Goal: Task Accomplishment & Management: Complete application form

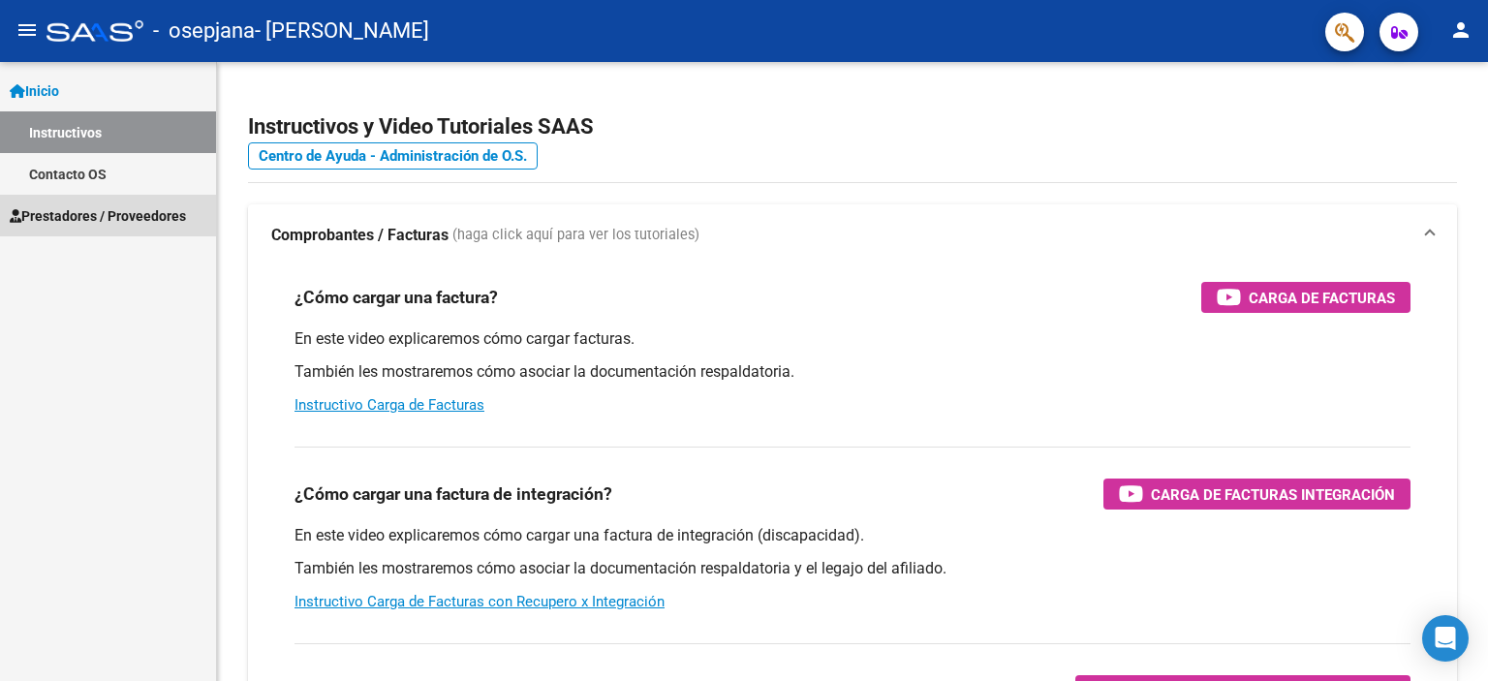
click at [142, 214] on span "Prestadores / Proveedores" at bounding box center [98, 215] width 176 height 21
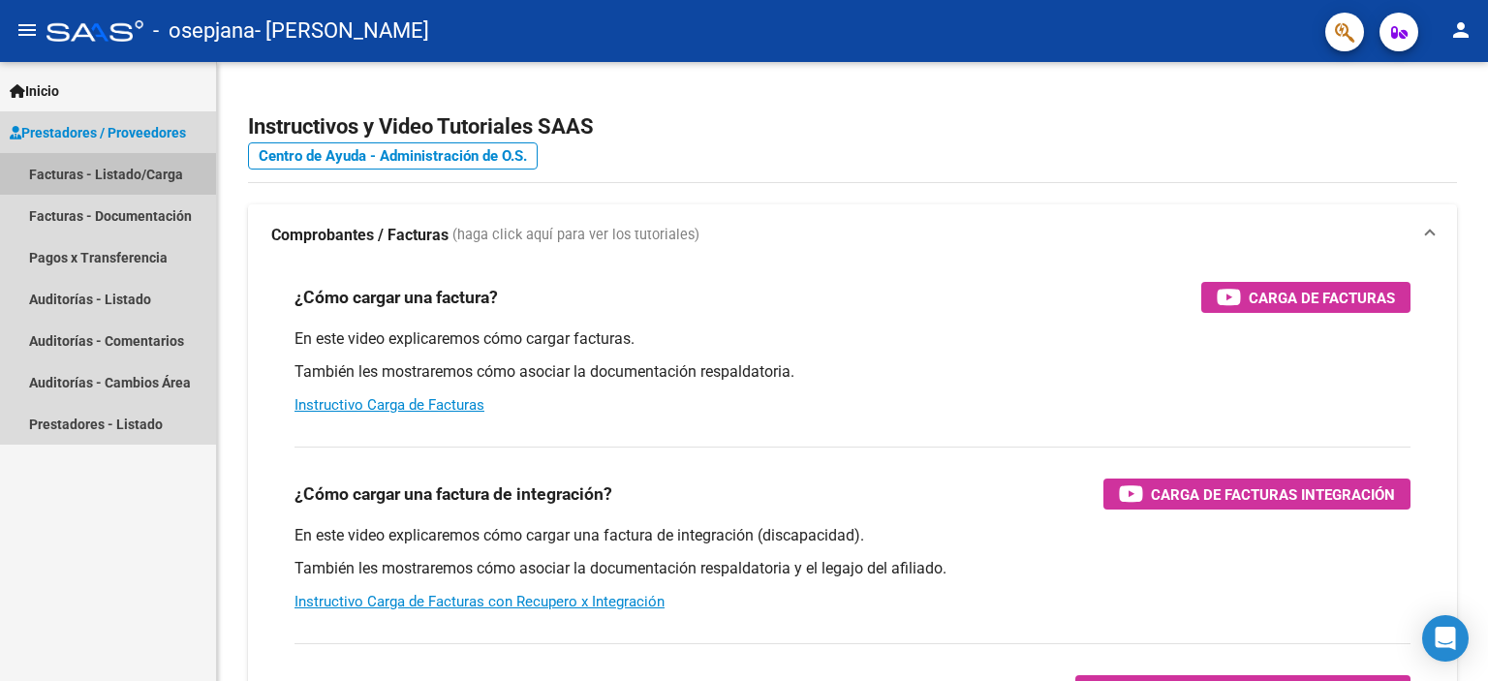
click at [149, 174] on link "Facturas - Listado/Carga" at bounding box center [108, 174] width 216 height 42
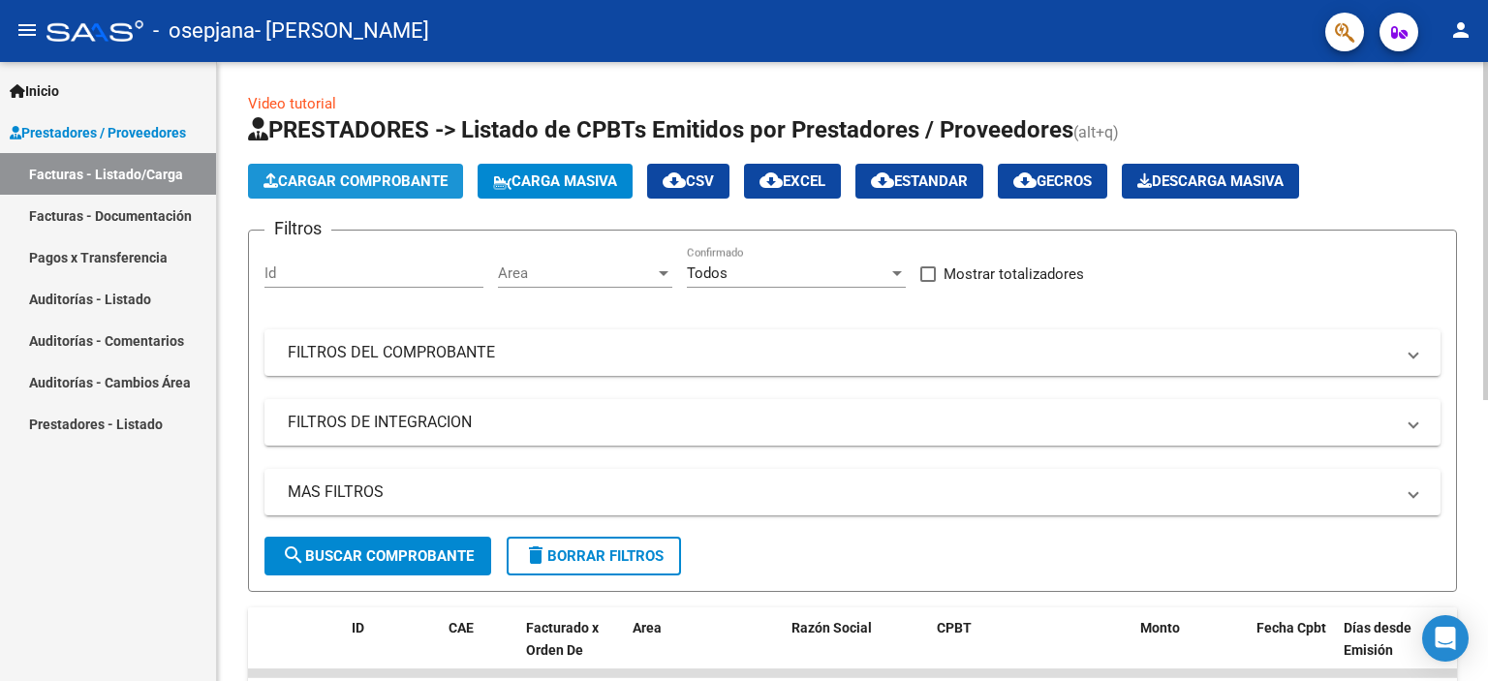
click at [370, 175] on span "Cargar Comprobante" at bounding box center [355, 180] width 184 height 17
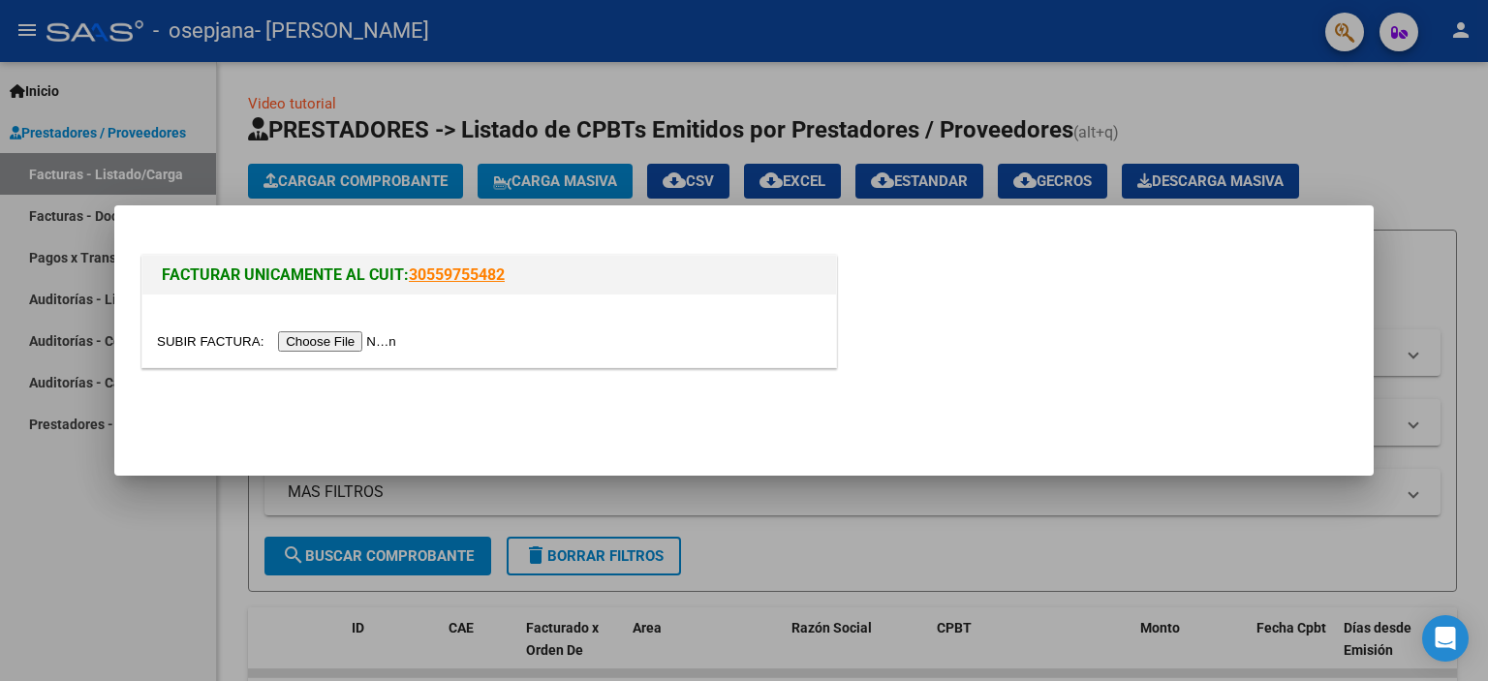
click at [322, 340] on input "file" at bounding box center [279, 341] width 245 height 20
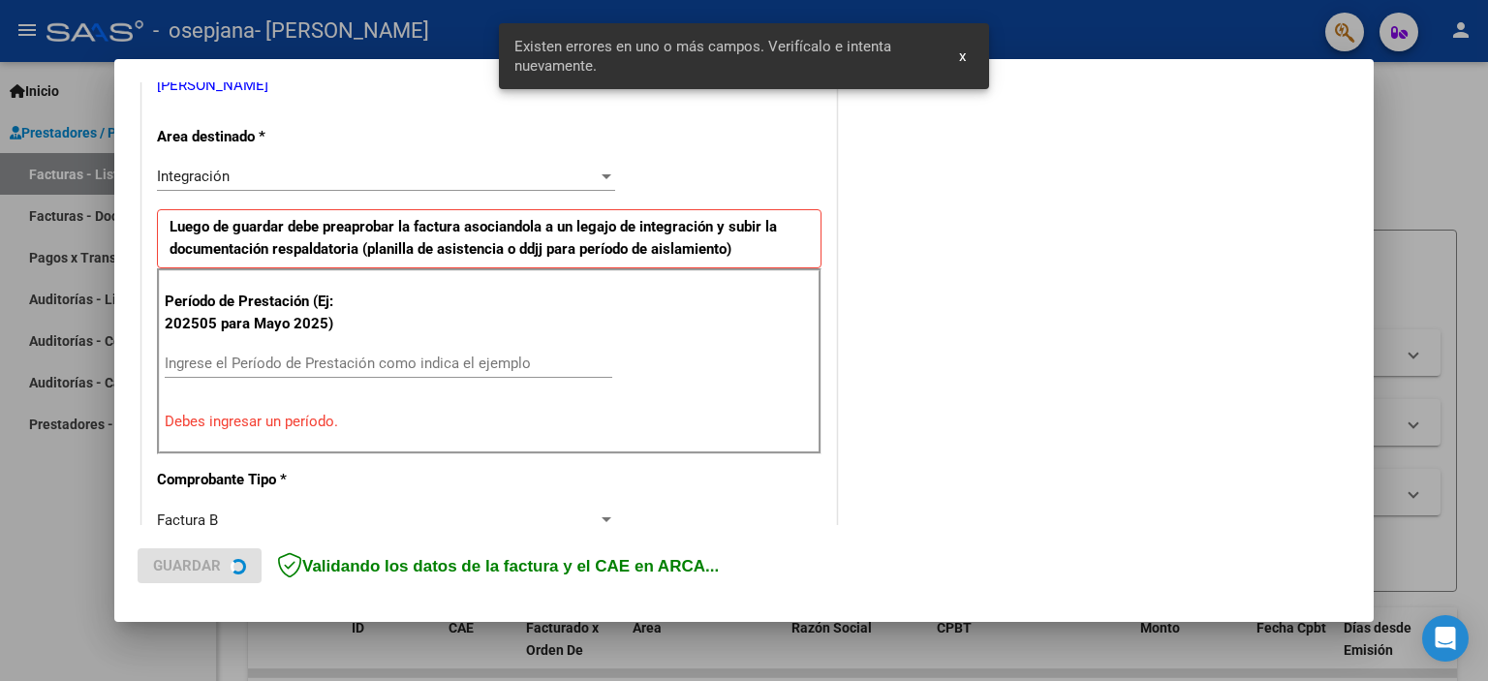
scroll to position [415, 0]
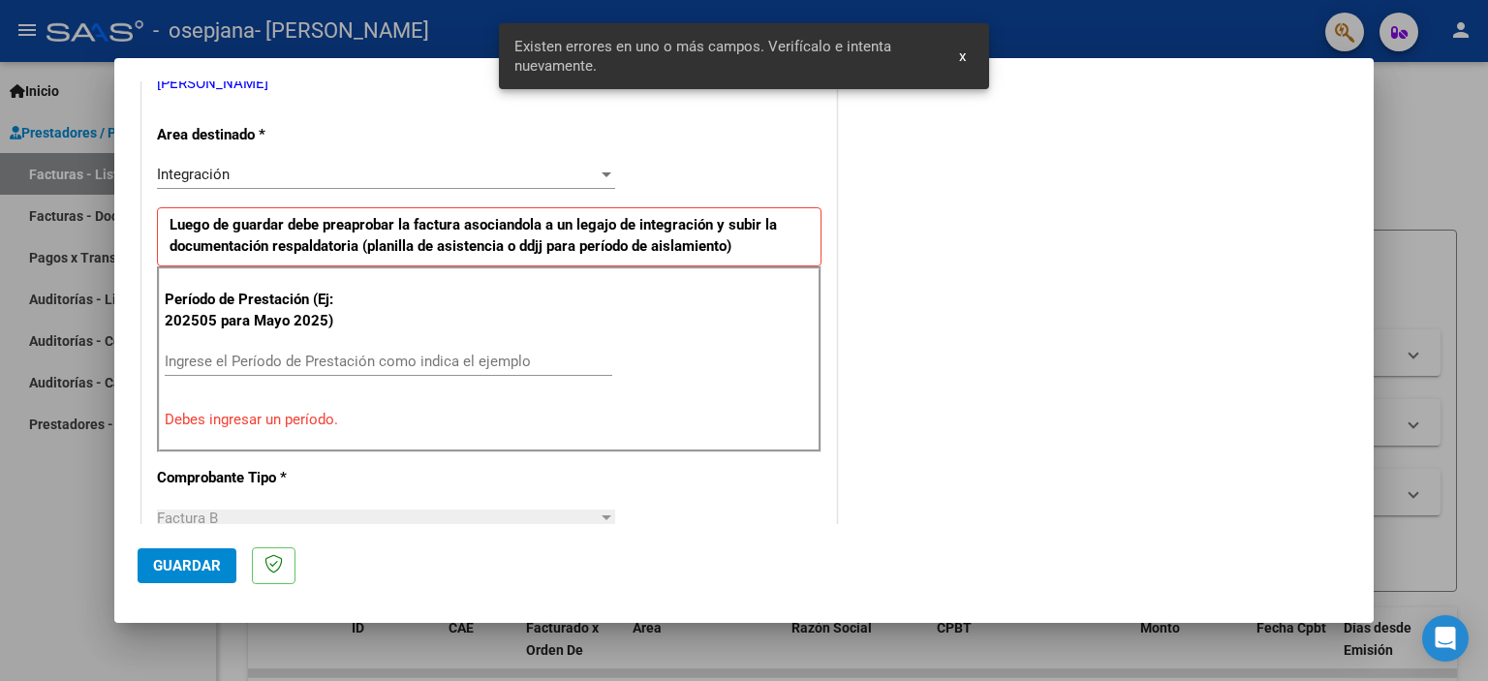
click at [478, 358] on input "Ingrese el Período de Prestación como indica el ejemplo" at bounding box center [389, 361] width 448 height 17
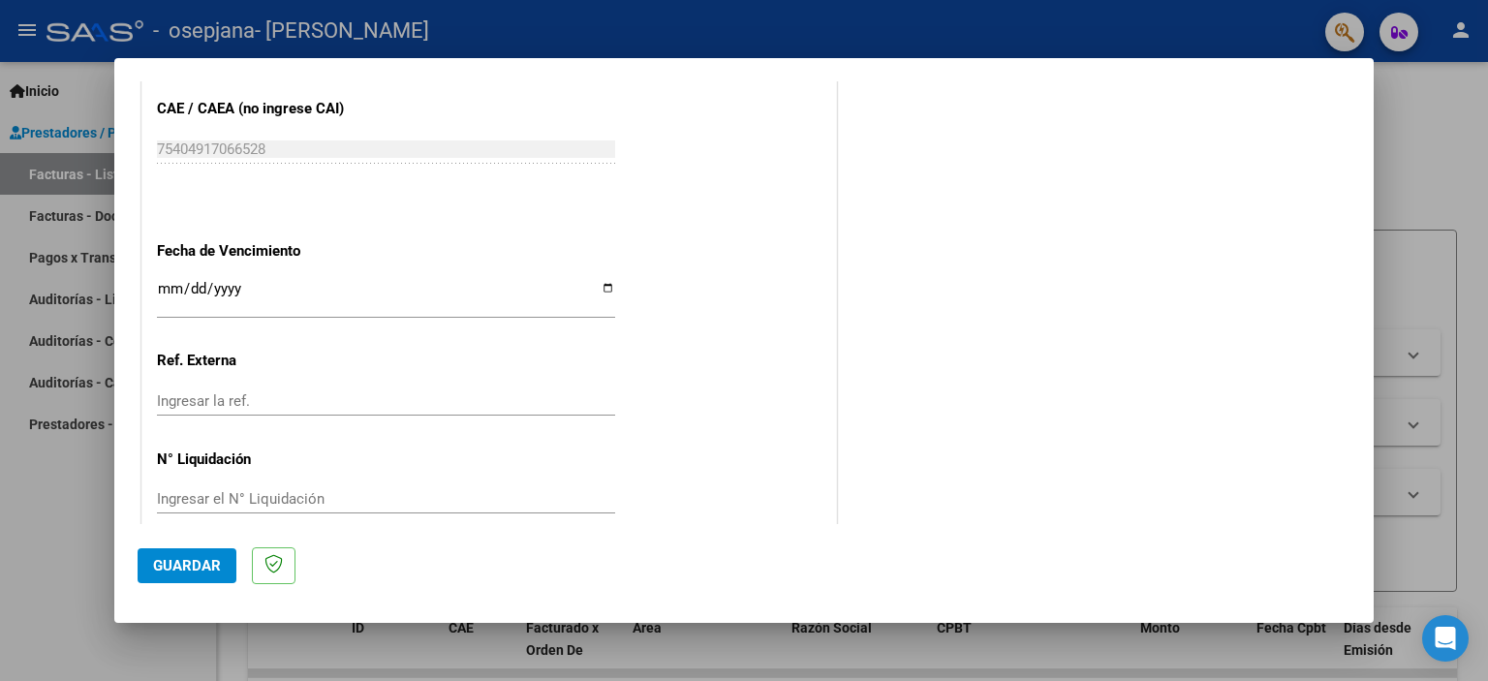
scroll to position [1259, 0]
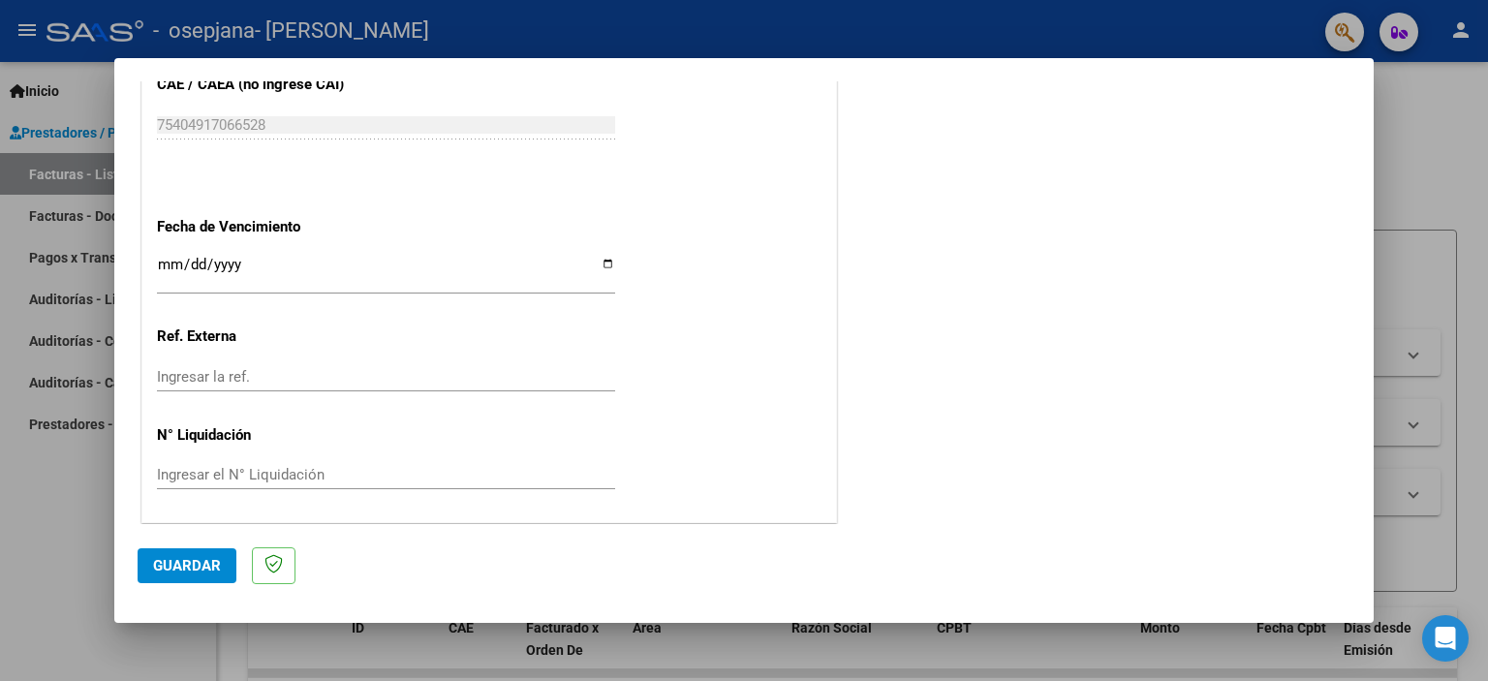
type input "202509"
click at [178, 561] on span "Guardar" at bounding box center [187, 565] width 68 height 17
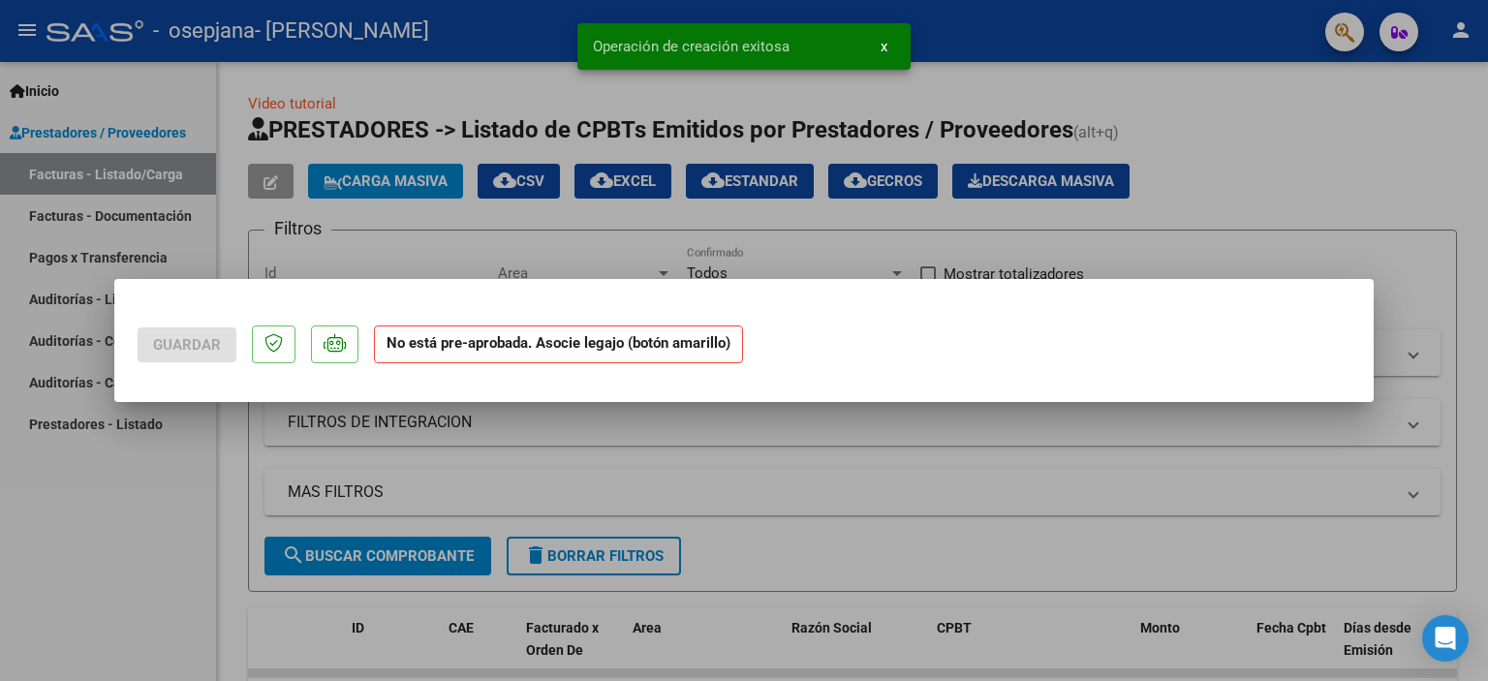
scroll to position [0, 0]
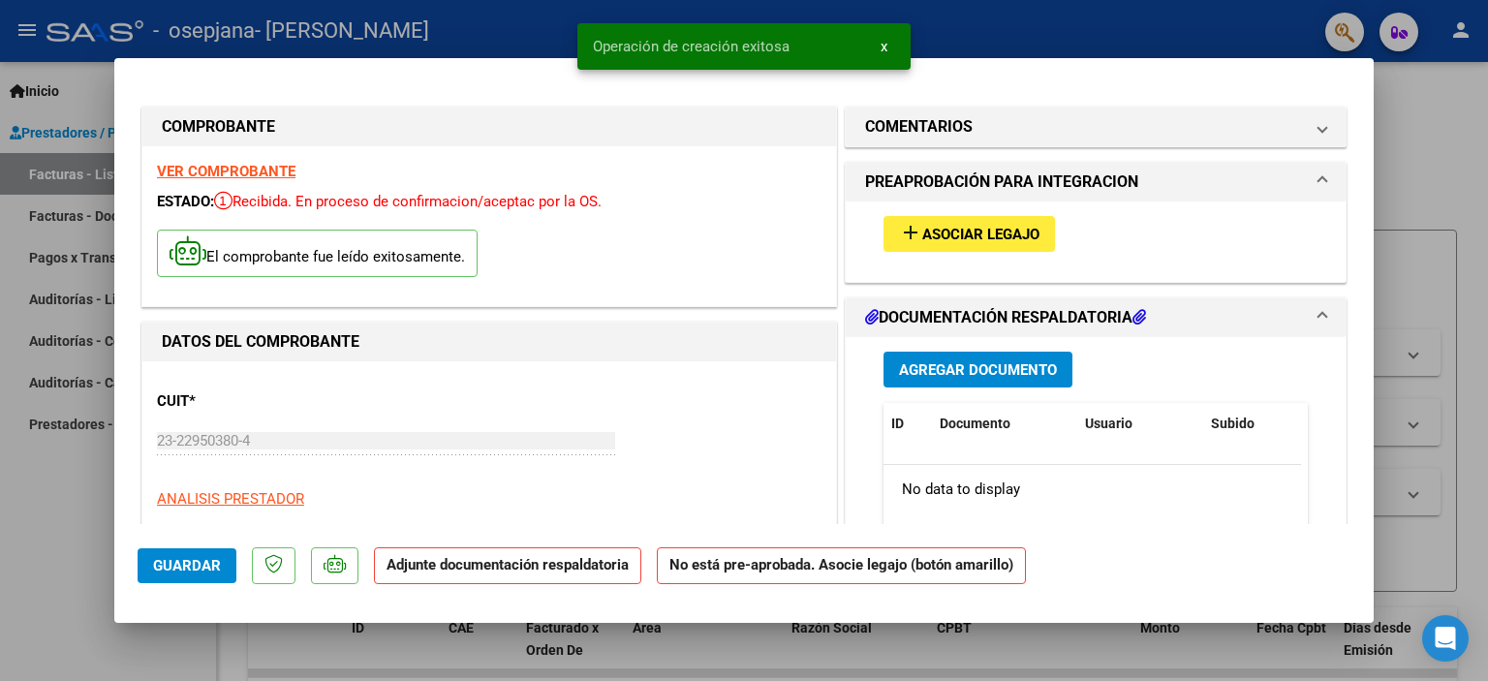
click at [1033, 233] on button "add Asociar Legajo" at bounding box center [968, 234] width 171 height 36
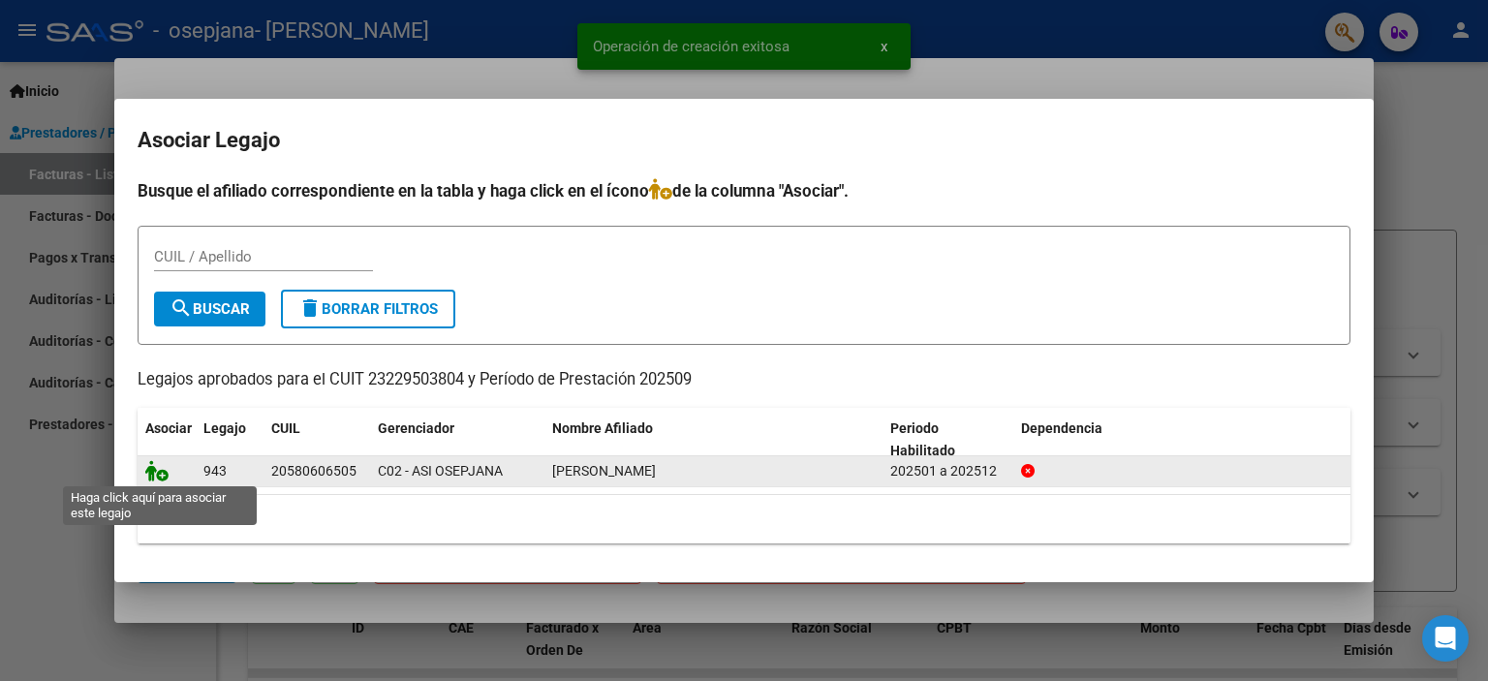
click at [159, 473] on icon at bounding box center [156, 470] width 23 height 21
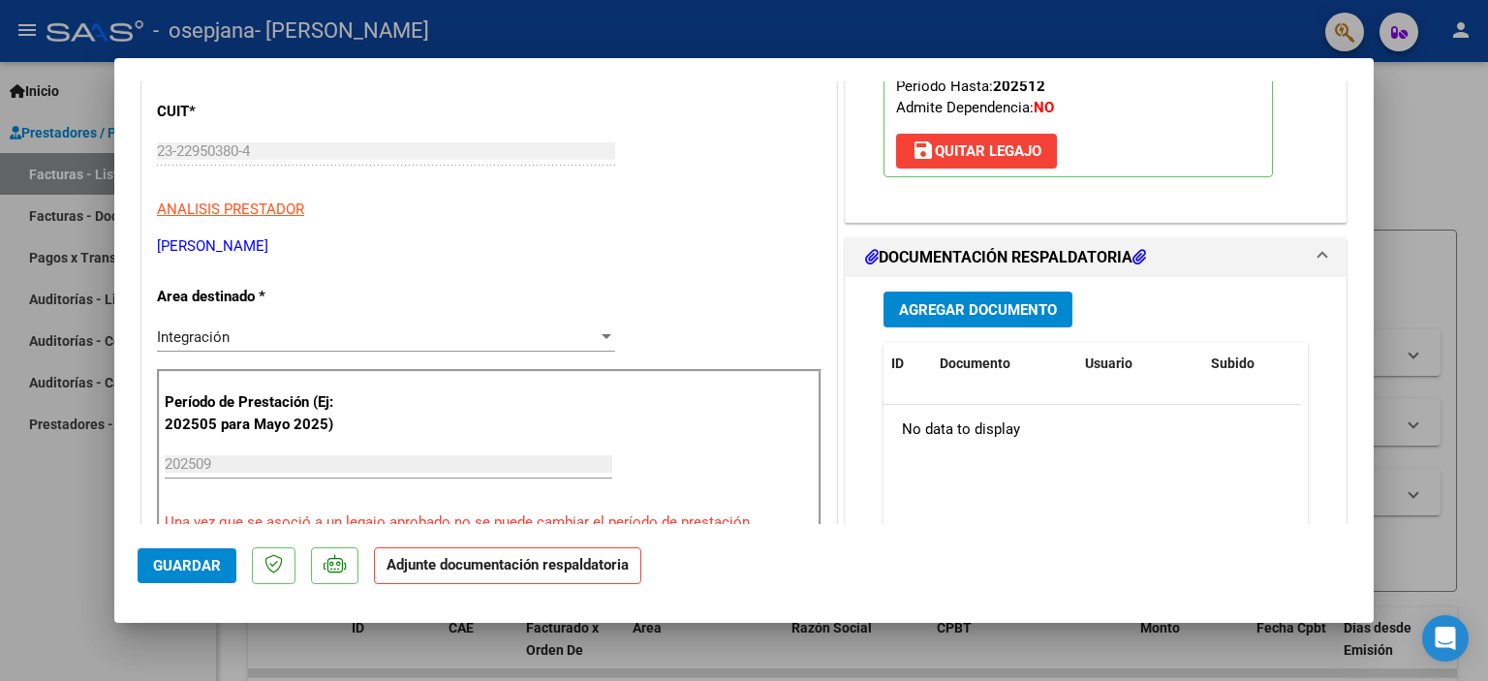
scroll to position [291, 0]
click at [1025, 310] on span "Agregar Documento" at bounding box center [978, 308] width 158 height 17
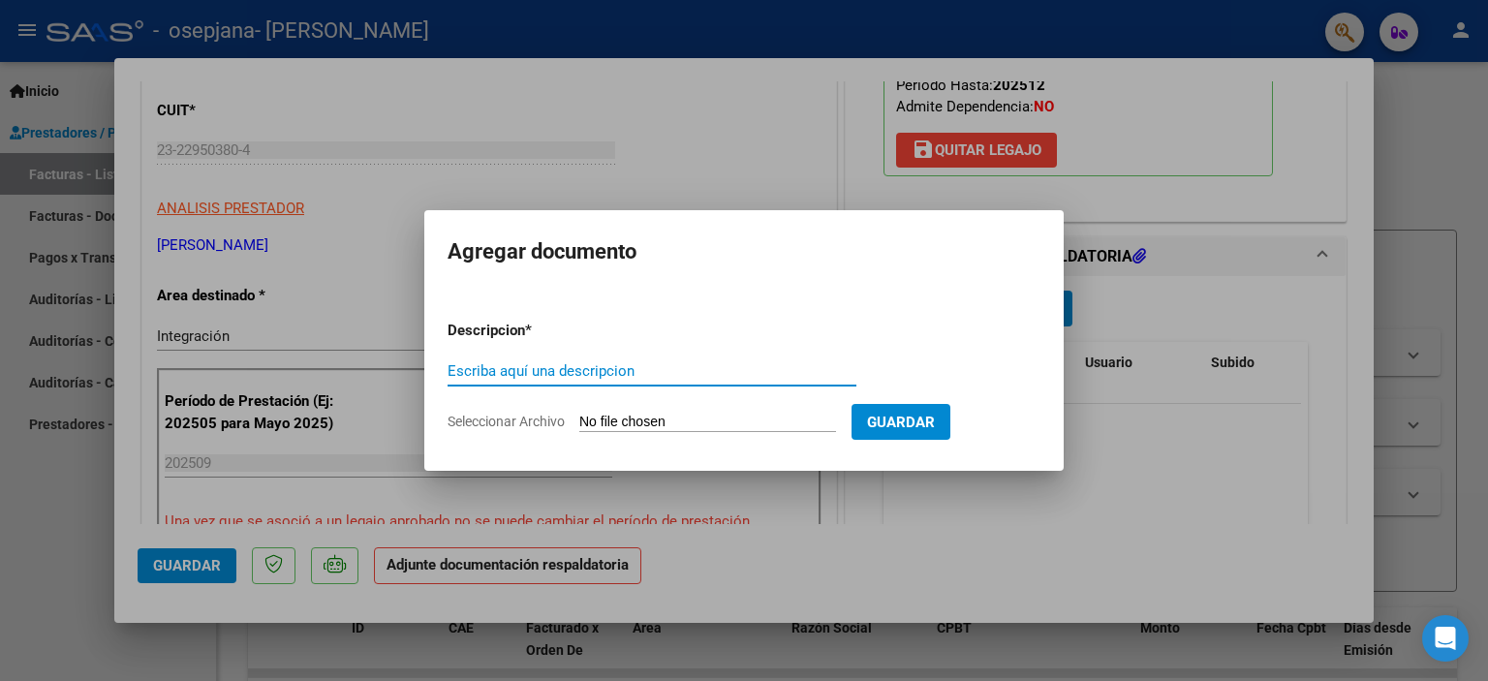
click at [628, 416] on input "Seleccionar Archivo" at bounding box center [707, 423] width 257 height 18
type input "C:\fakepath\Asistencia [DATE] Luque fono.pdf"
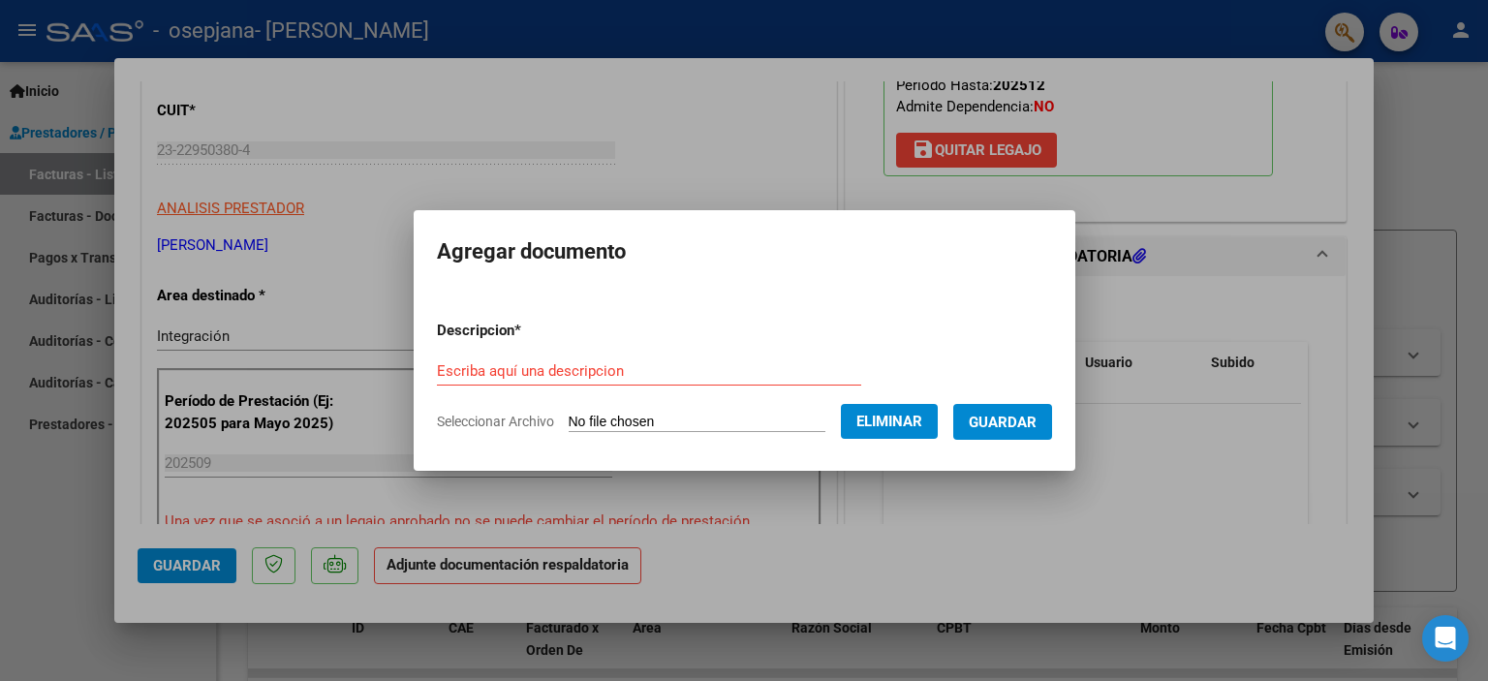
click at [619, 347] on form "Descripcion * Escriba aquí una descripcion Seleccionar Archivo Eliminar Guardar" at bounding box center [744, 375] width 615 height 141
drag, startPoint x: 599, startPoint y: 355, endPoint x: 590, endPoint y: 370, distance: 17.8
click at [592, 366] on form "Descripcion * Escriba aquí una descripcion Seleccionar Archivo Eliminar Guardar" at bounding box center [744, 375] width 615 height 141
click at [590, 370] on input "Escriba aquí una descripcion" at bounding box center [649, 370] width 424 height 17
type input "Planilla asistencia Luque Sept"
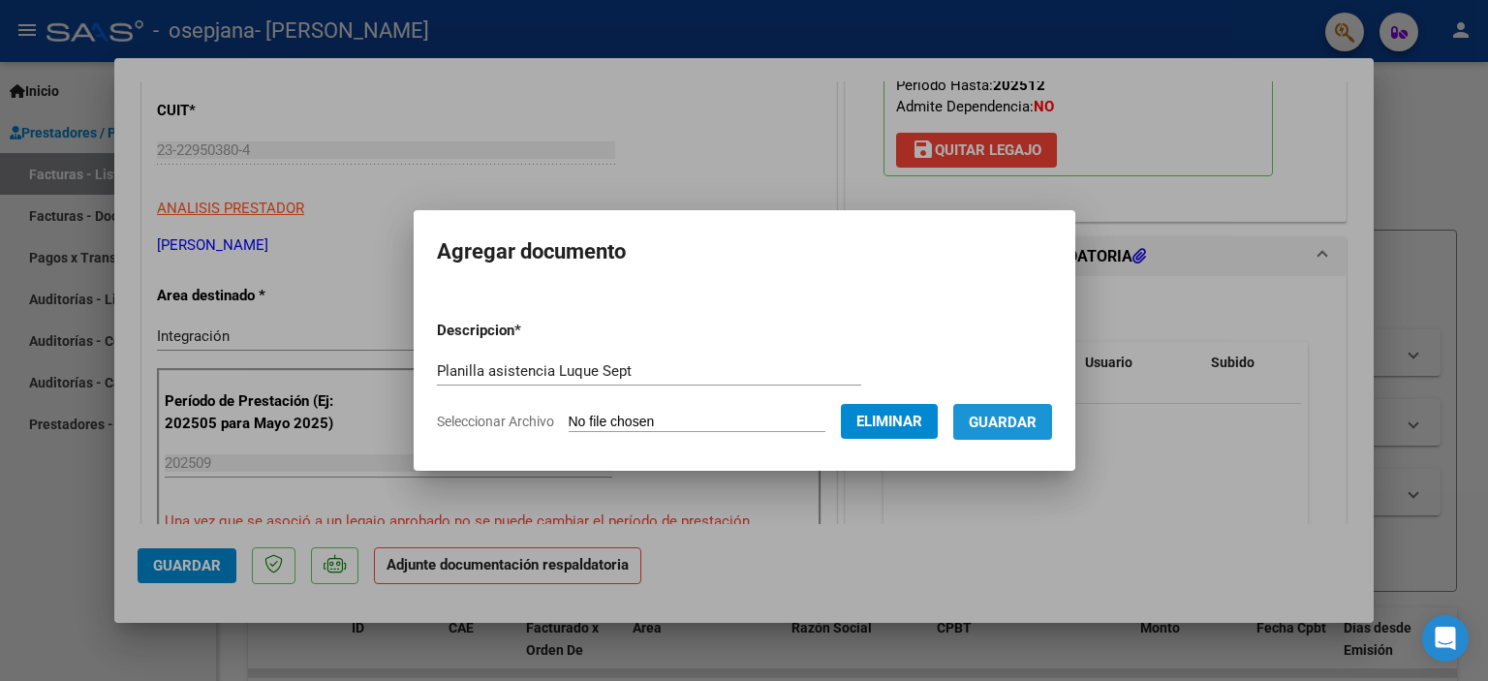
click at [1015, 425] on span "Guardar" at bounding box center [1003, 422] width 68 height 17
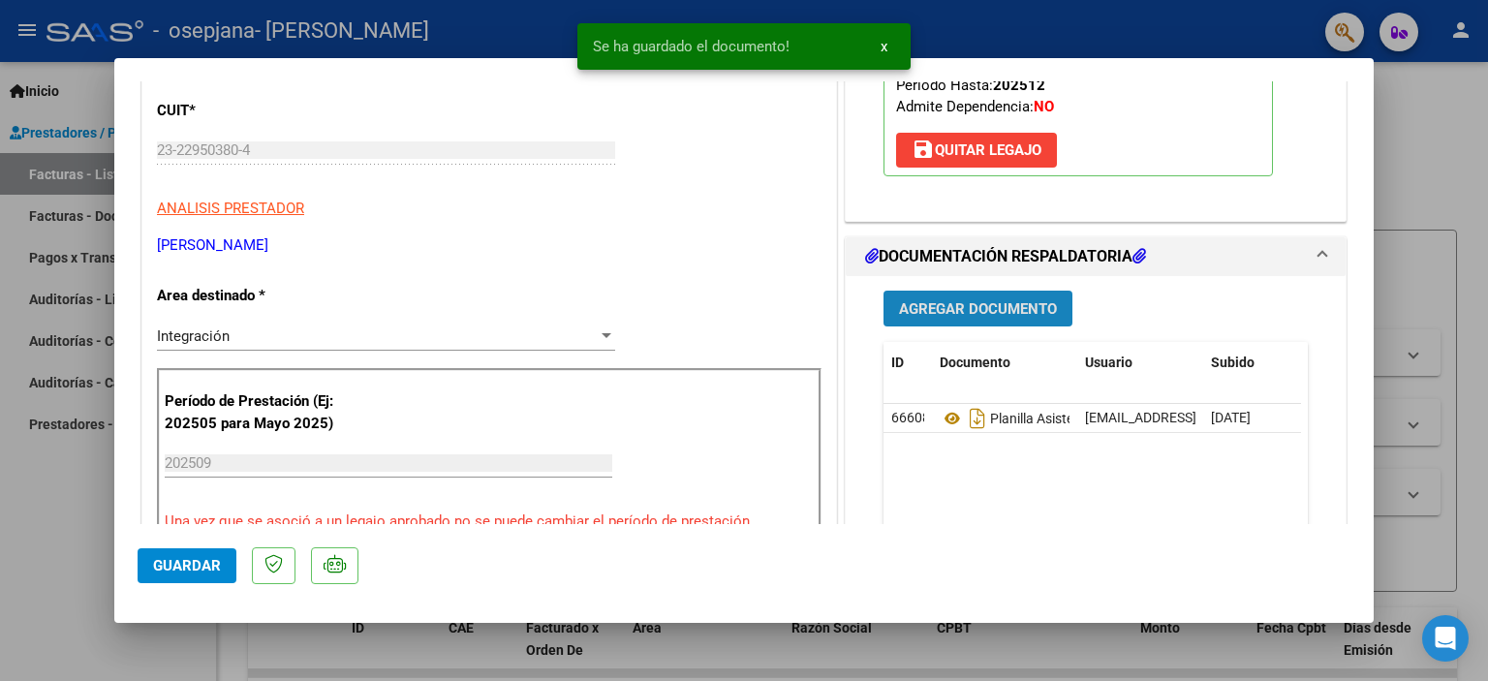
click at [982, 314] on span "Agregar Documento" at bounding box center [978, 308] width 158 height 17
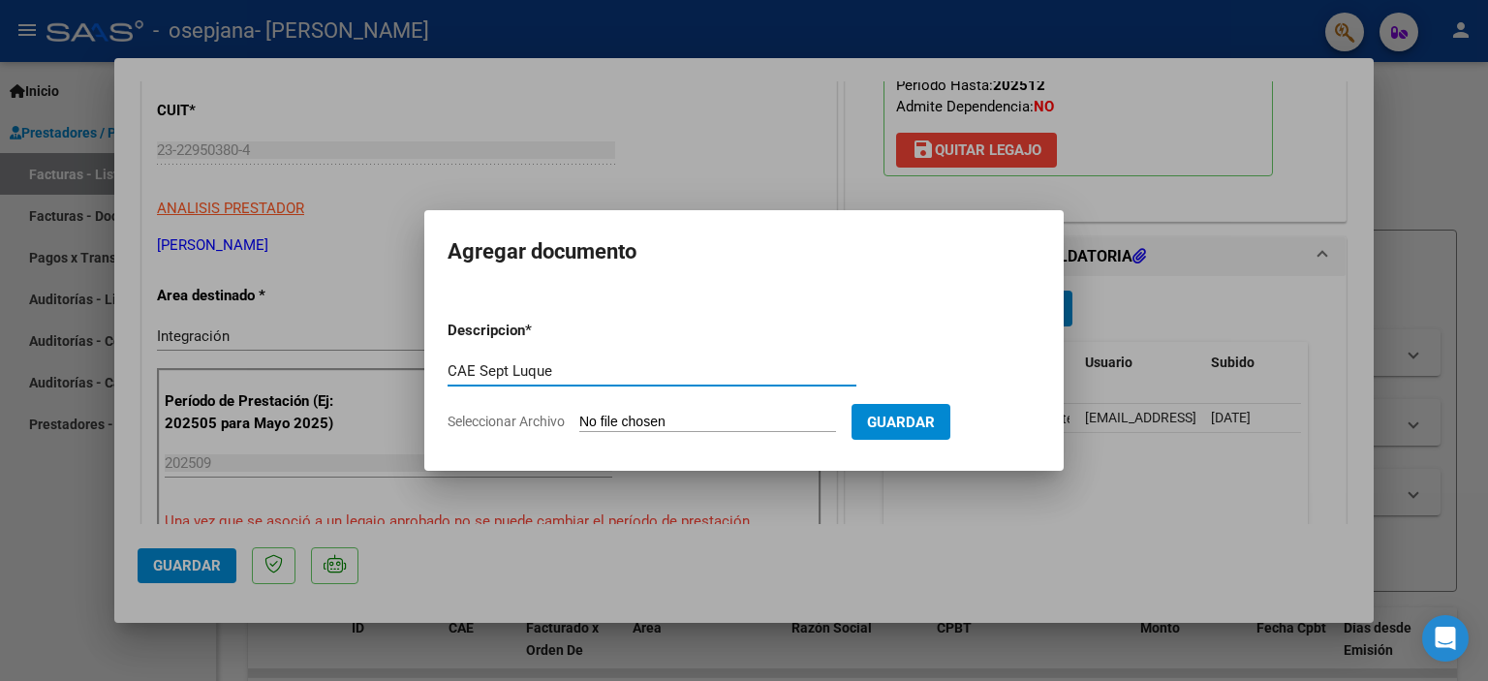
type input "CAE Sept Luque"
click at [665, 422] on input "Seleccionar Archivo" at bounding box center [707, 423] width 257 height 18
type input "C:\fakepath\Constatación de Comprobantes _ AFIP septiembre.pdf"
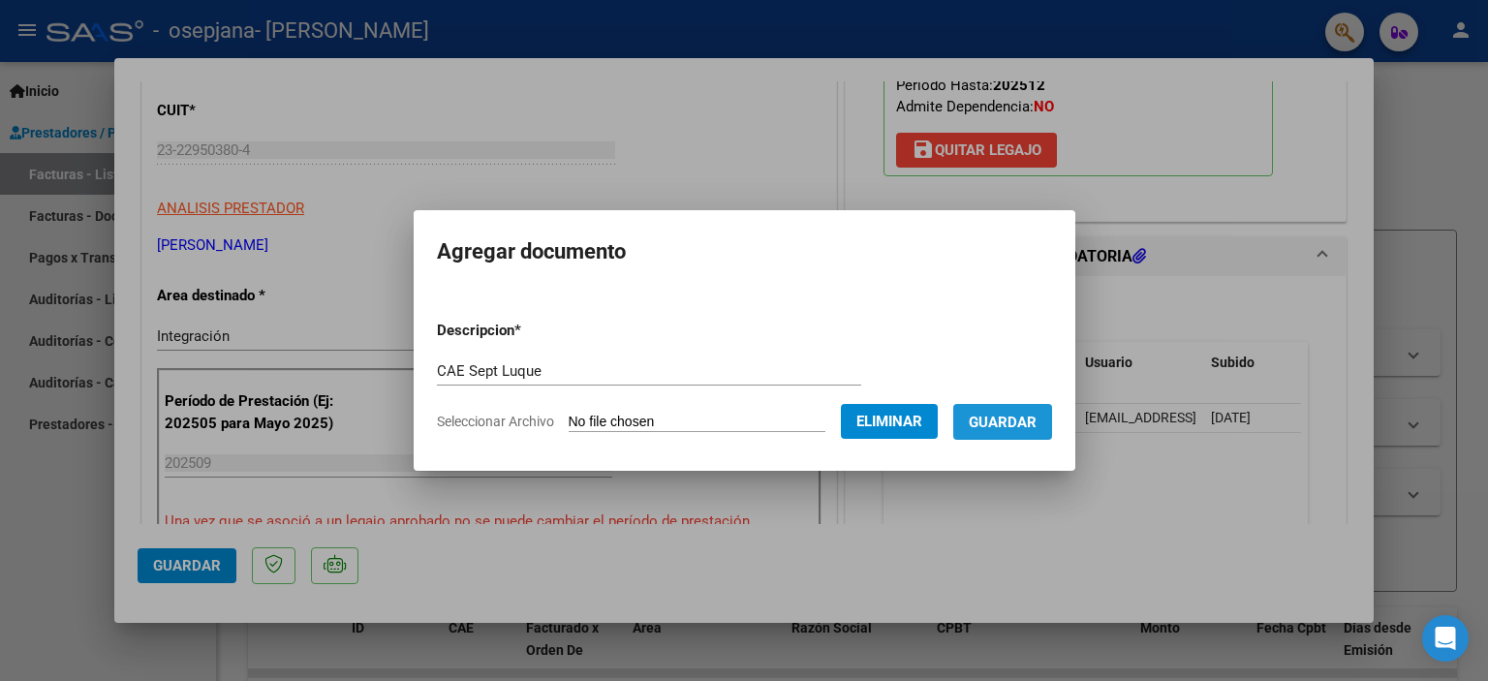
click at [1027, 418] on span "Guardar" at bounding box center [1003, 422] width 68 height 17
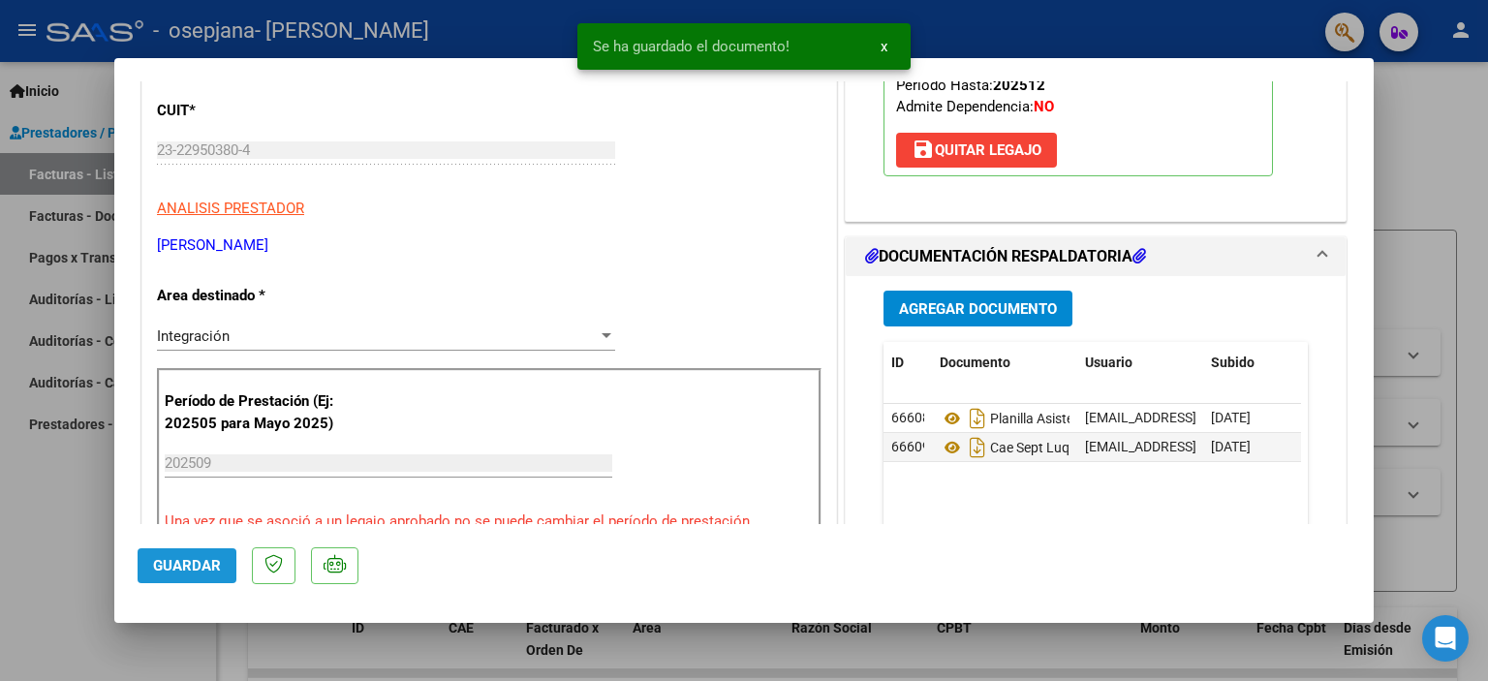
click at [174, 574] on button "Guardar" at bounding box center [187, 565] width 99 height 35
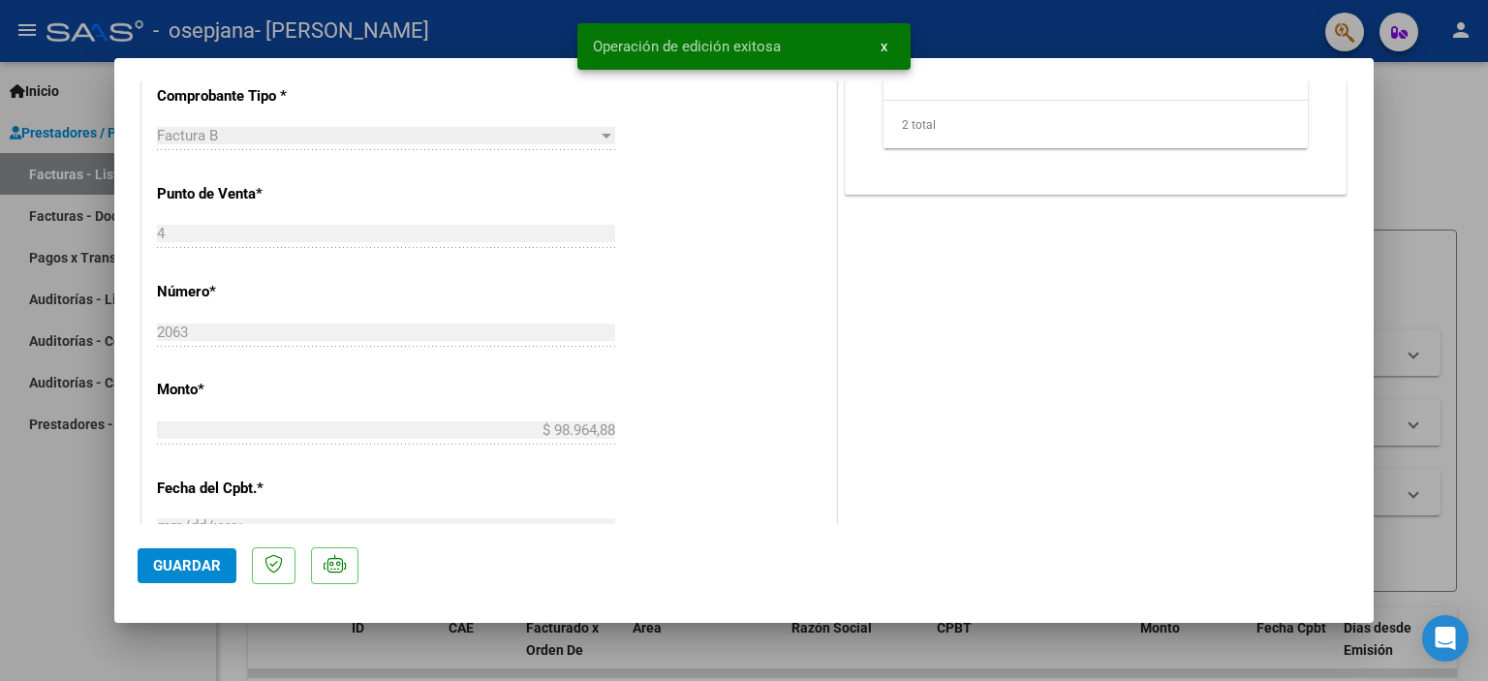
click at [1404, 440] on div at bounding box center [744, 340] width 1488 height 681
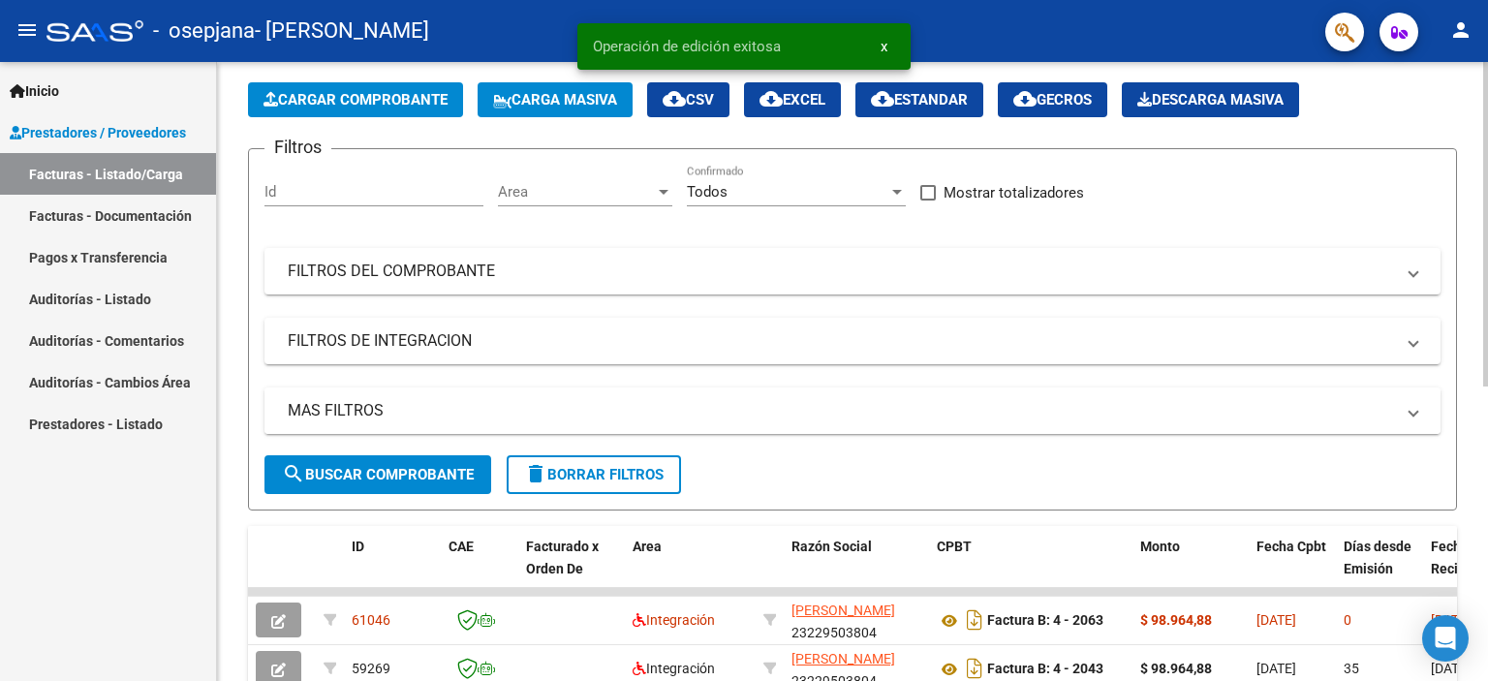
scroll to position [194, 0]
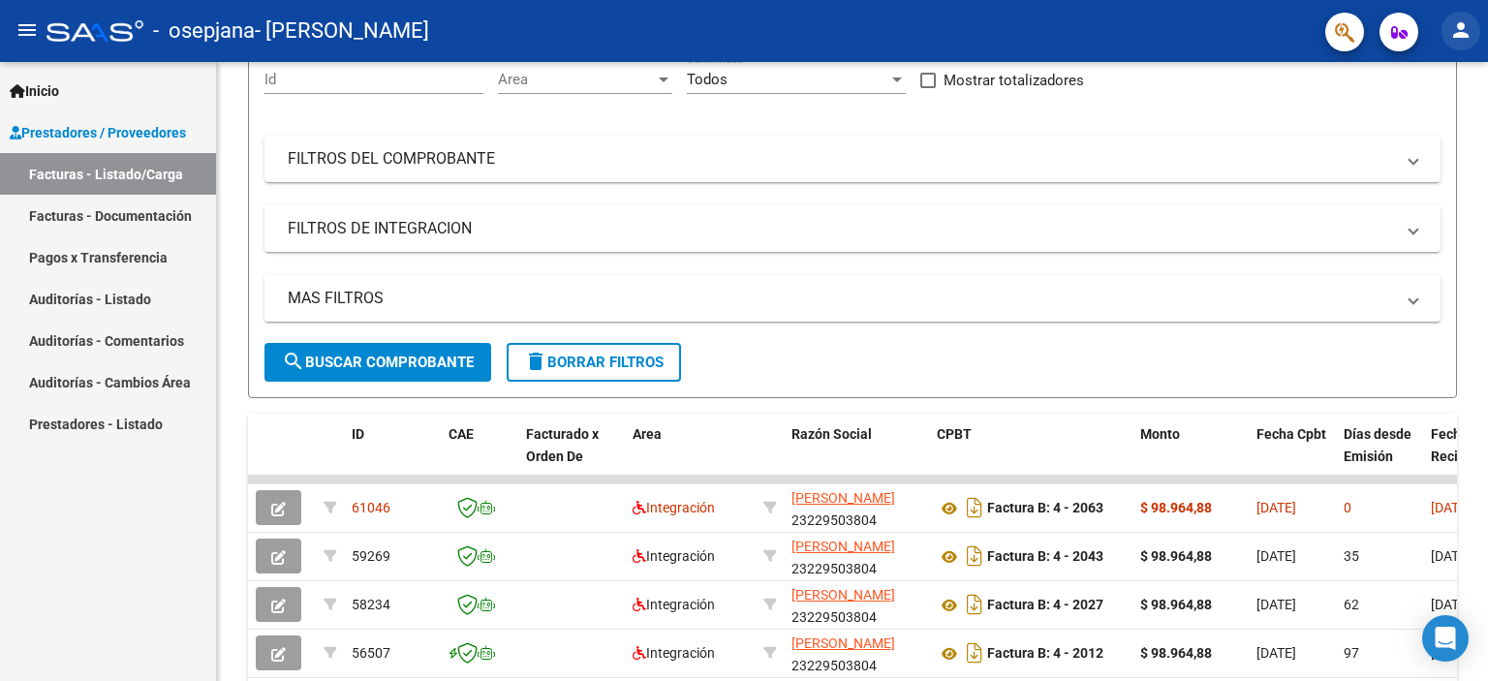
click at [1461, 26] on mat-icon "person" at bounding box center [1460, 29] width 23 height 23
click at [1409, 132] on button "exit_to_app Salir" at bounding box center [1421, 128] width 118 height 46
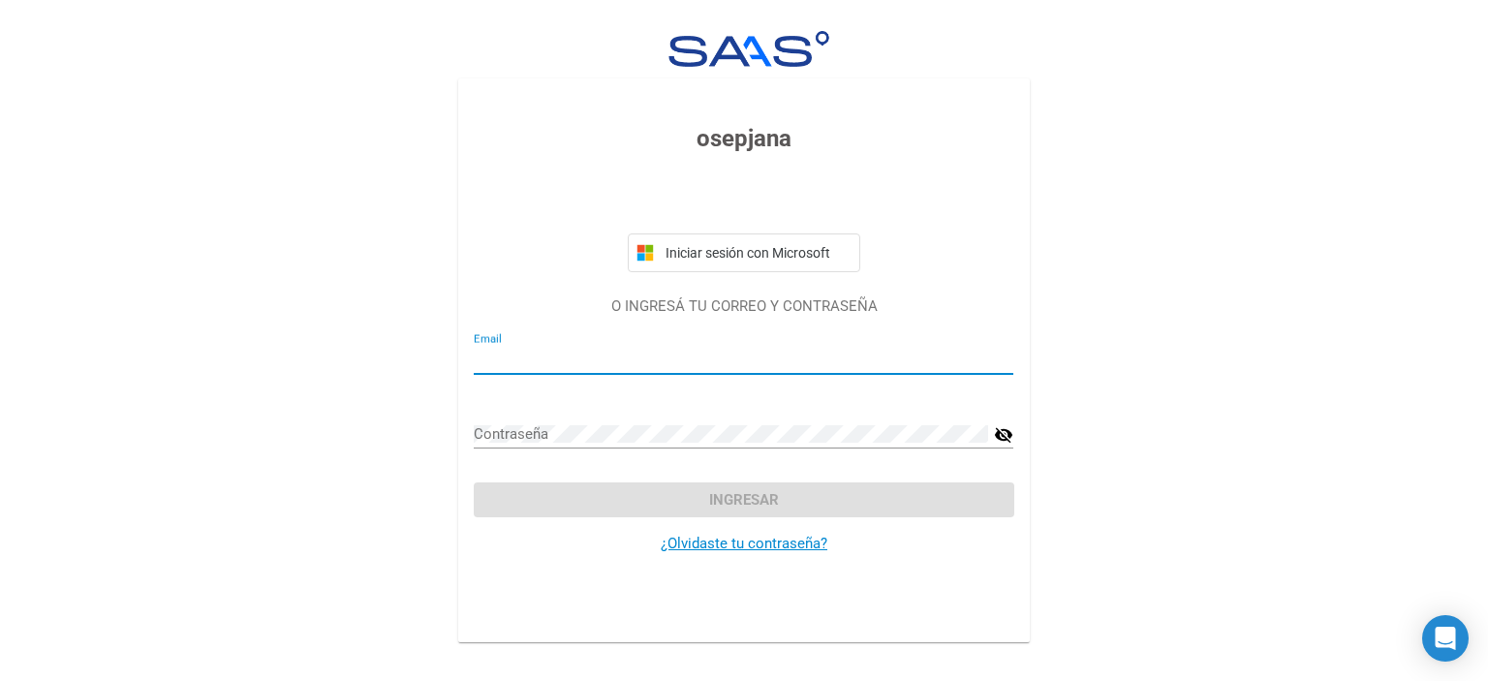
type input "[EMAIL_ADDRESS][DOMAIN_NAME]"
